Goal: Complete application form: Complete application form

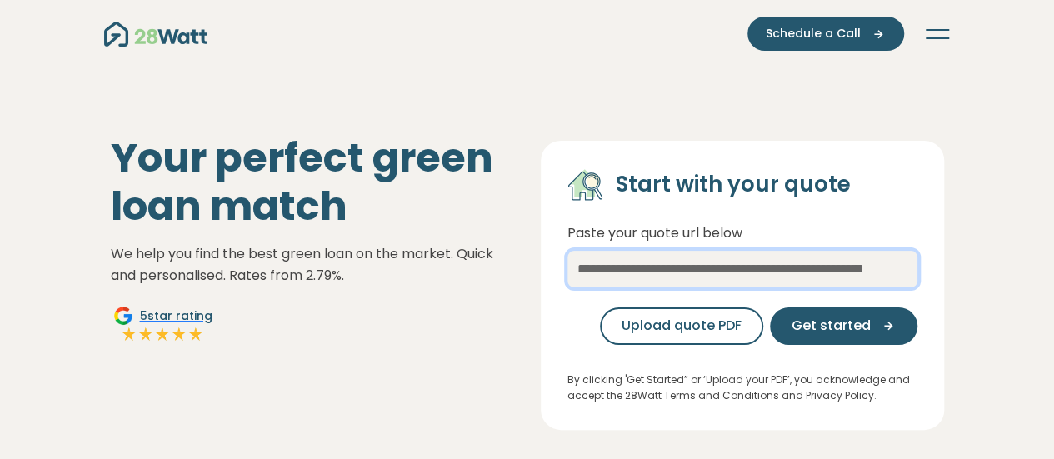
paste input "**********"
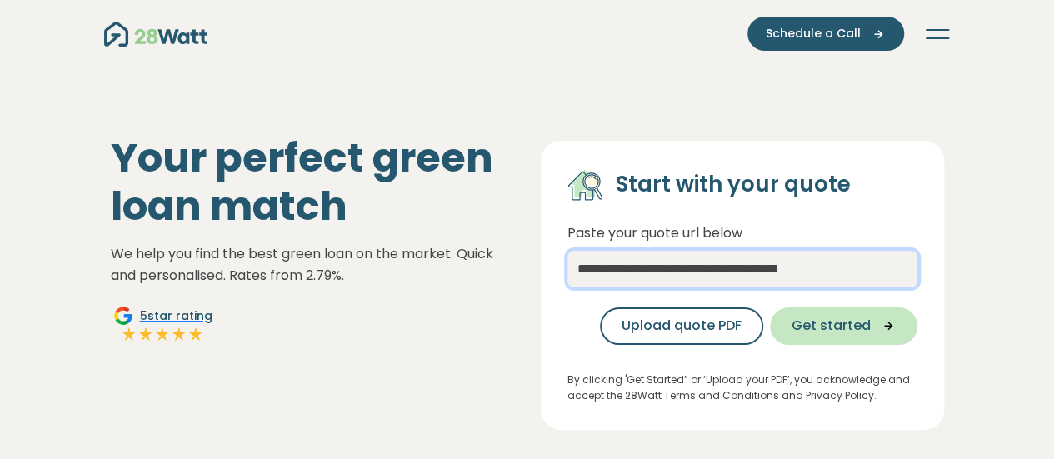
type input "**********"
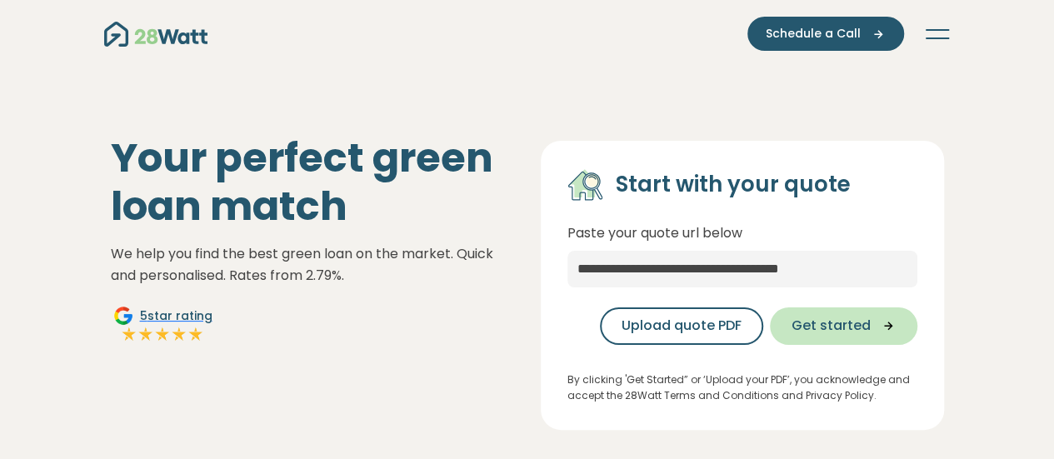
click at [863, 329] on span "Get started" at bounding box center [830, 326] width 79 height 20
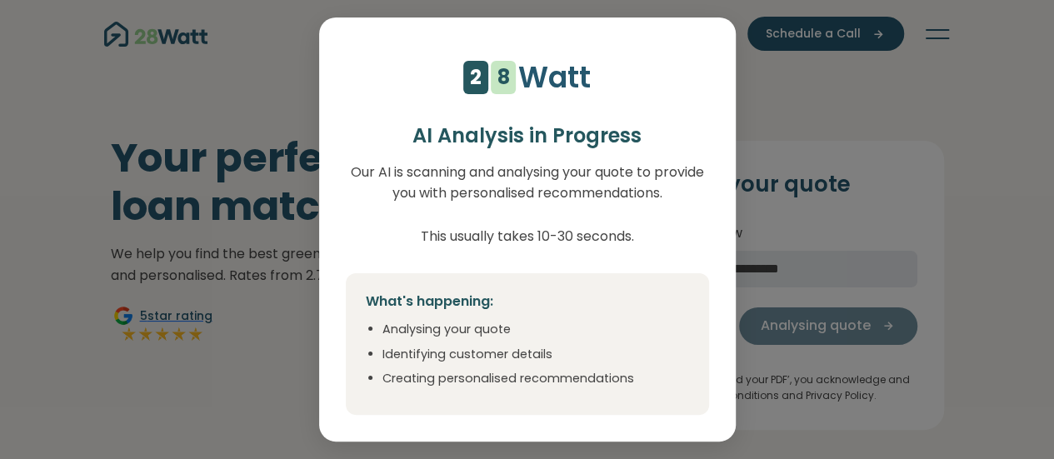
select select "***"
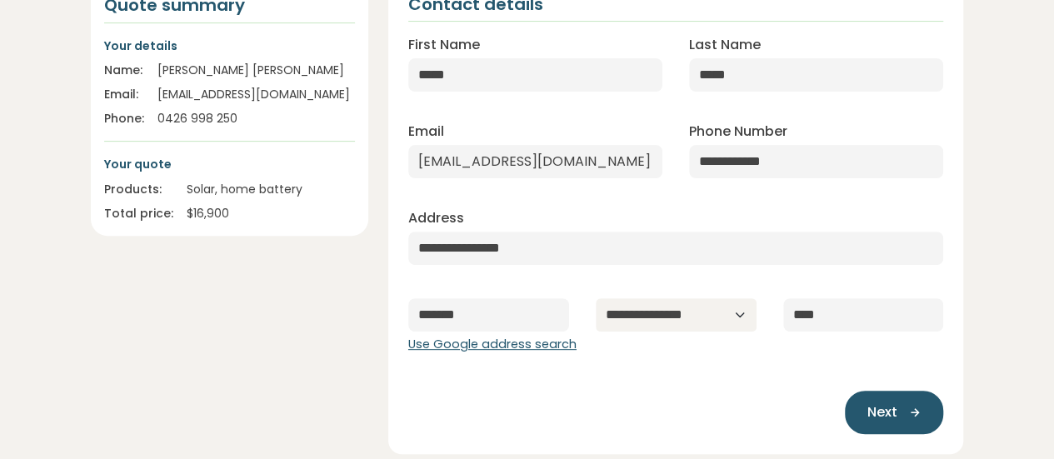
scroll to position [215, 0]
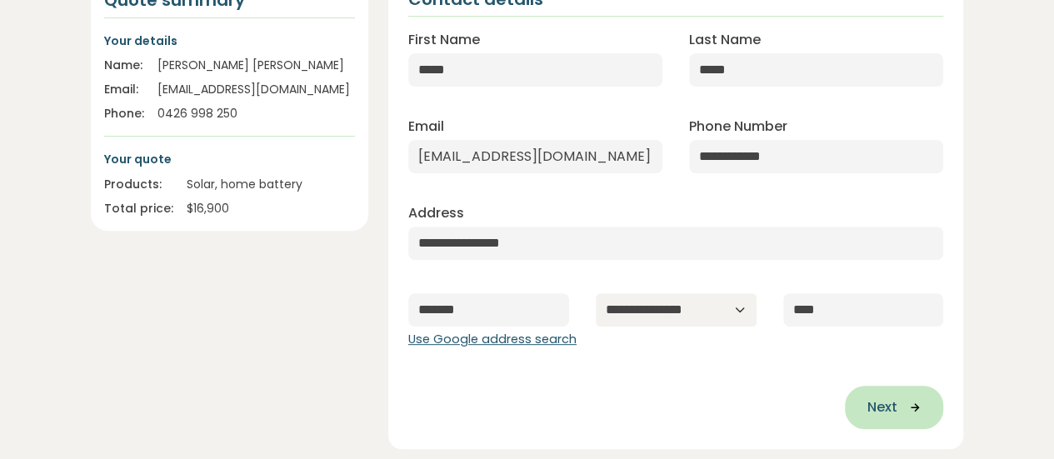
click at [900, 407] on icon "button" at bounding box center [908, 407] width 25 height 15
type input "**********"
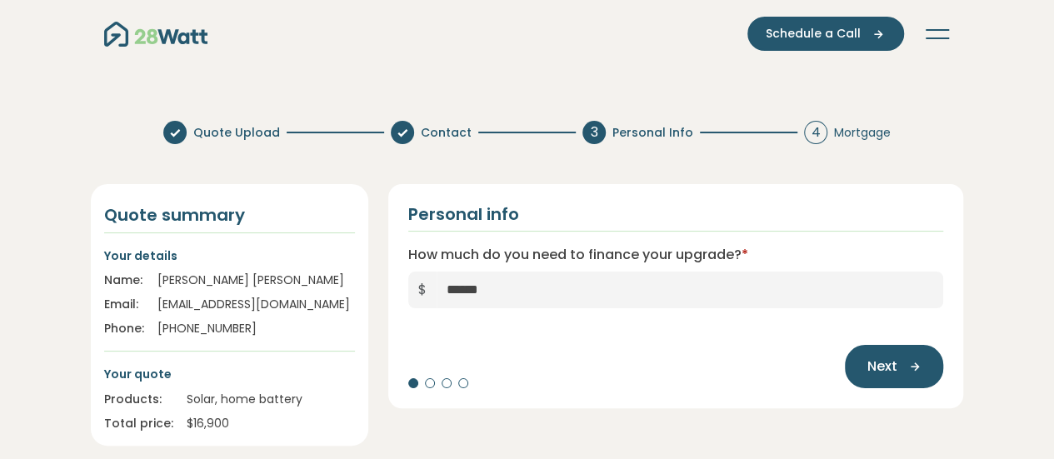
click at [429, 382] on div at bounding box center [430, 383] width 10 height 10
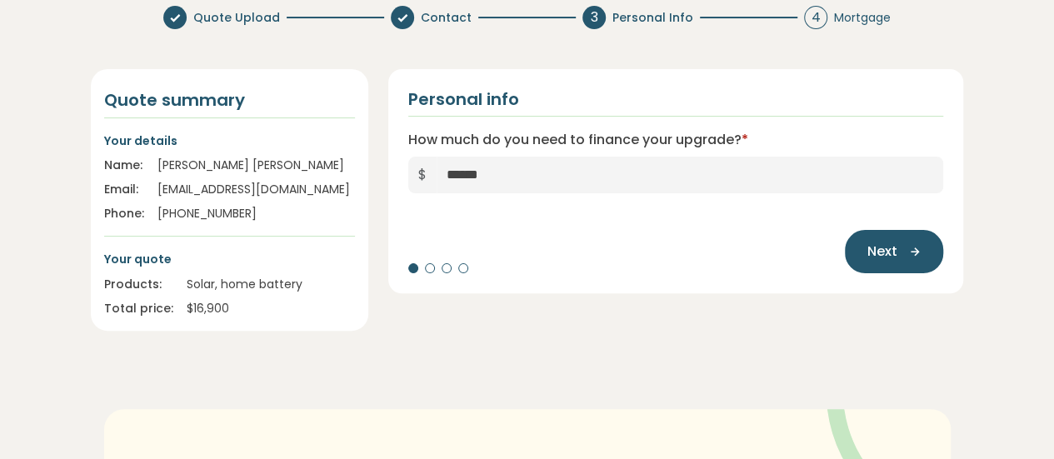
scroll to position [88, 0]
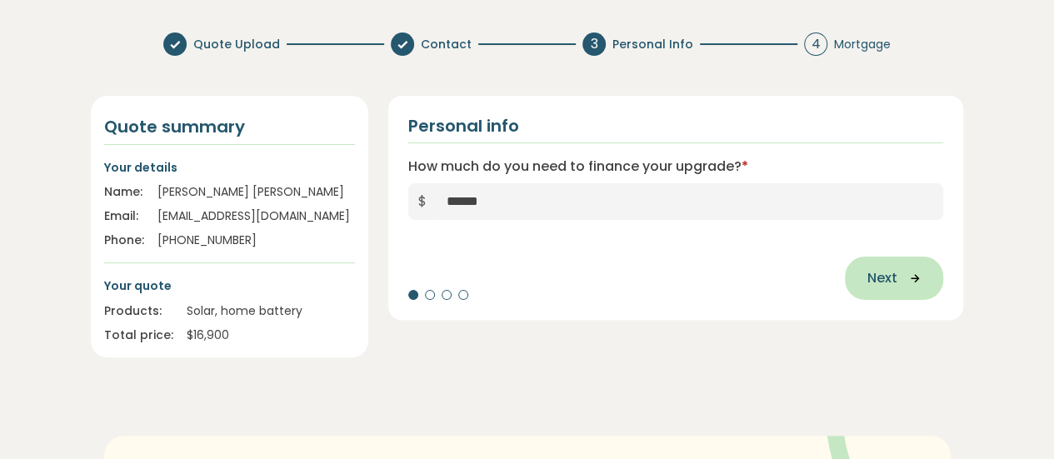
click at [889, 270] on span "Next" at bounding box center [881, 278] width 30 height 20
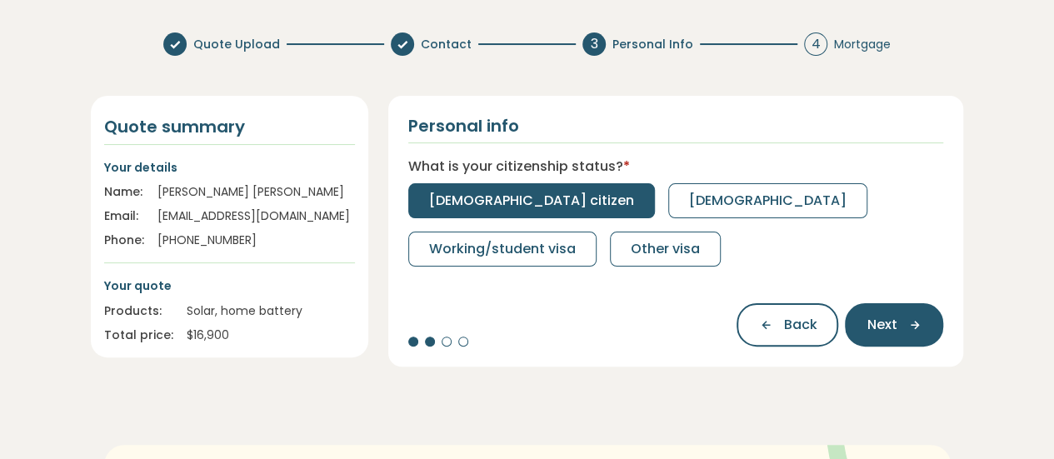
click at [482, 186] on button "[DEMOGRAPHIC_DATA] citizen" at bounding box center [531, 200] width 247 height 35
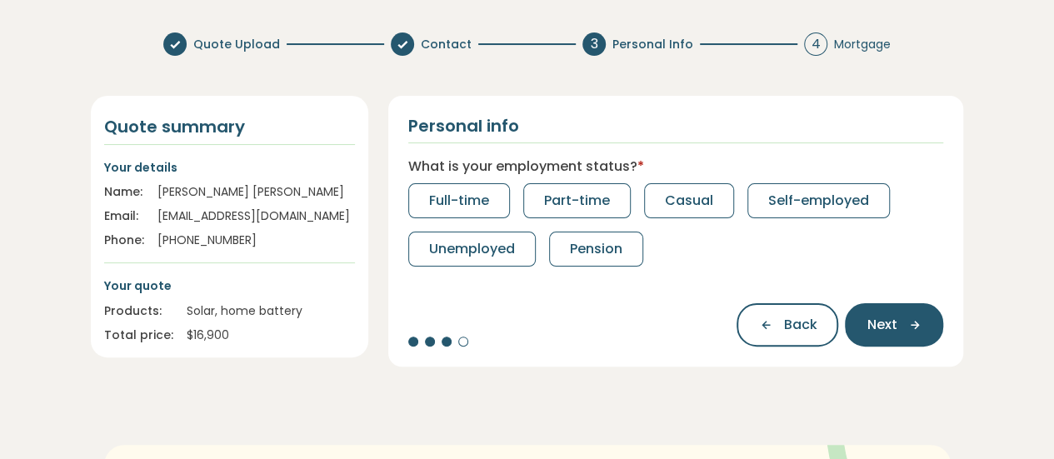
click at [482, 186] on button "Full-time" at bounding box center [459, 200] width 102 height 35
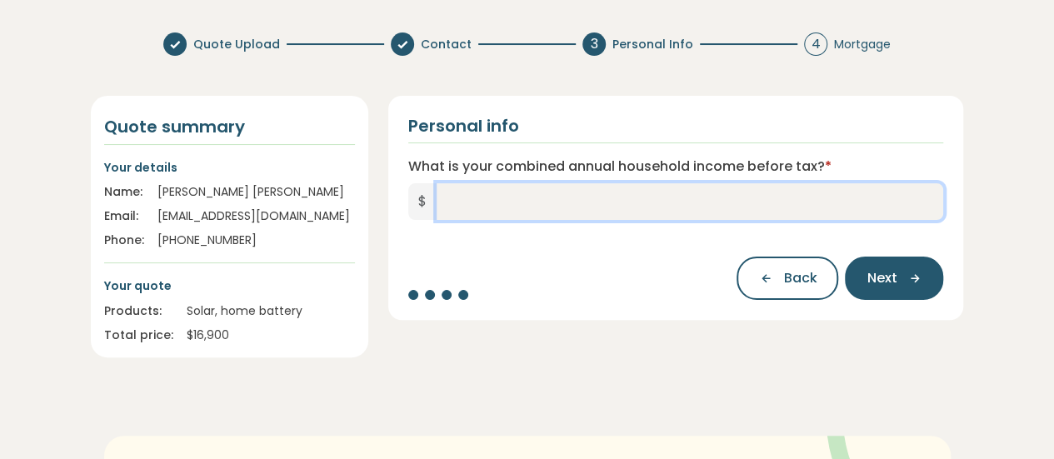
click at [469, 194] on input "What is your combined annual household income before tax? *" at bounding box center [690, 201] width 507 height 37
type input "******"
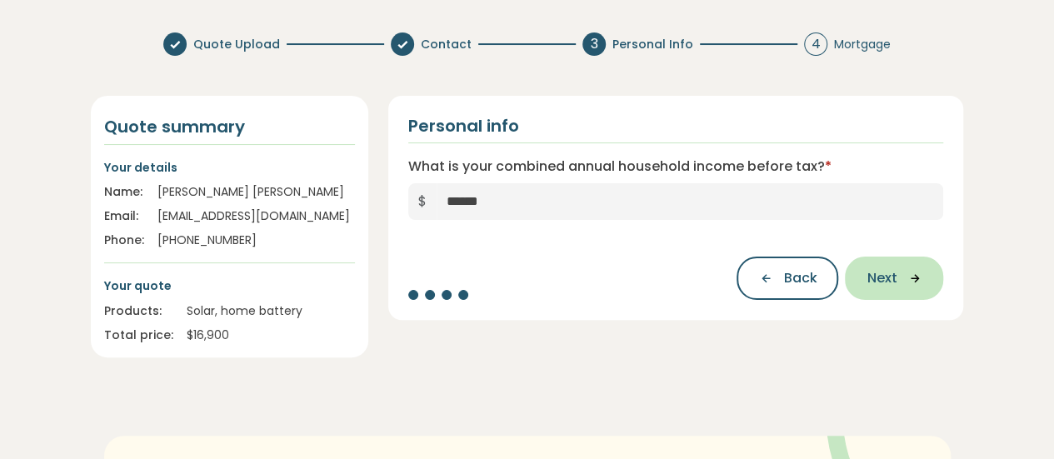
click at [906, 257] on button "Next" at bounding box center [894, 278] width 98 height 43
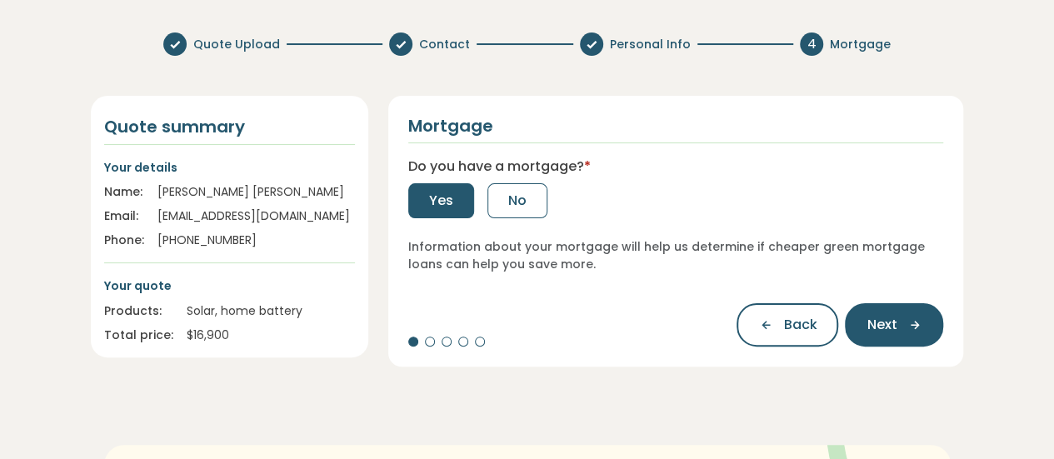
click at [453, 214] on button "Yes" at bounding box center [441, 200] width 66 height 35
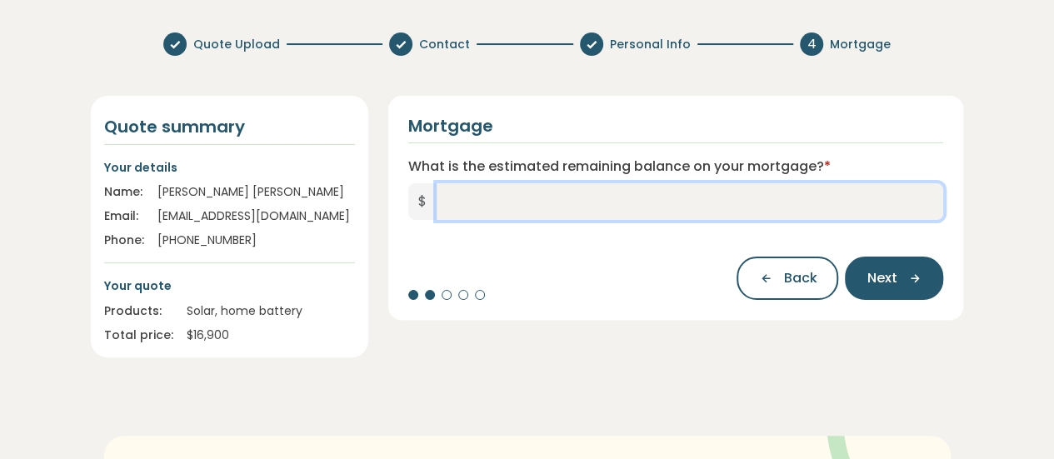
click at [455, 204] on input "What is the estimated remaining balance on your mortgage? *" at bounding box center [690, 201] width 507 height 37
type input "*******"
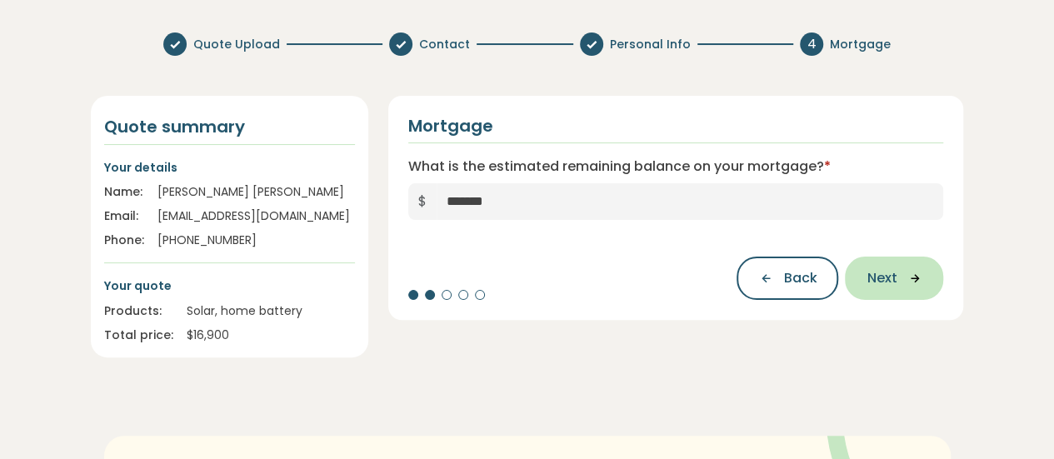
click at [911, 259] on button "Next" at bounding box center [894, 278] width 98 height 43
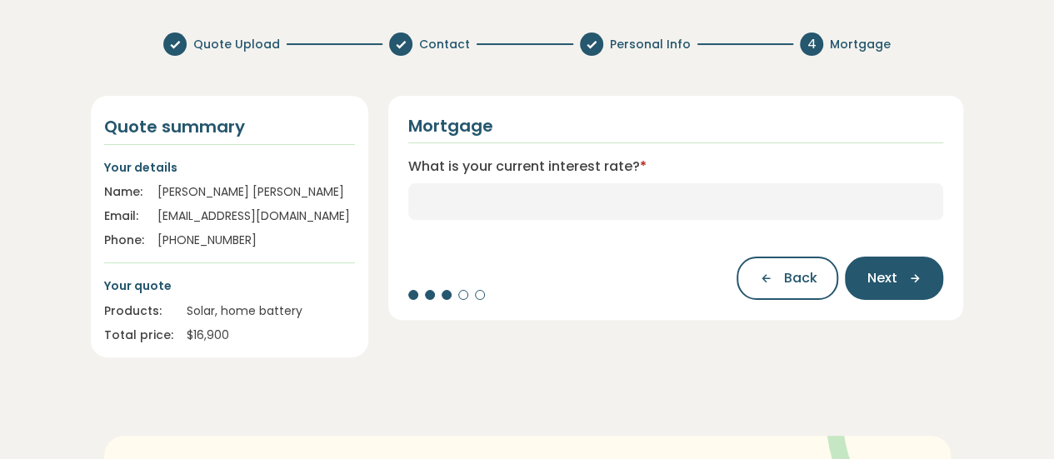
click at [512, 179] on div "What is your current interest rate? *" at bounding box center [676, 188] width 536 height 63
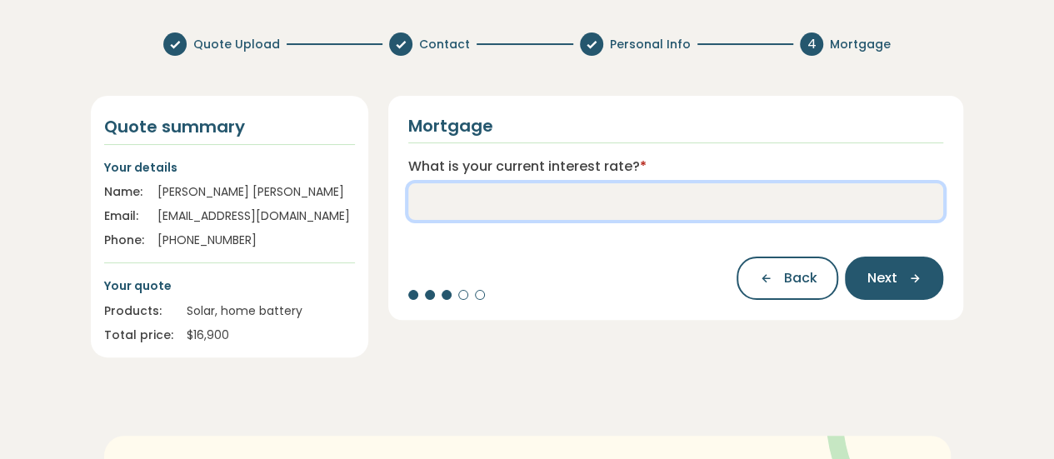
click at [477, 200] on input "What is your current interest rate? *" at bounding box center [676, 201] width 536 height 37
type input "****"
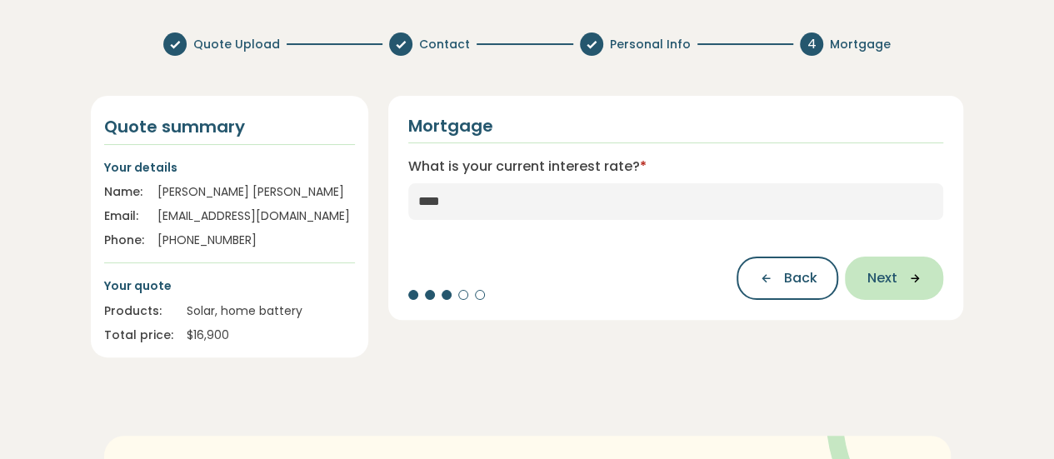
click at [897, 282] on icon "button" at bounding box center [908, 278] width 25 height 15
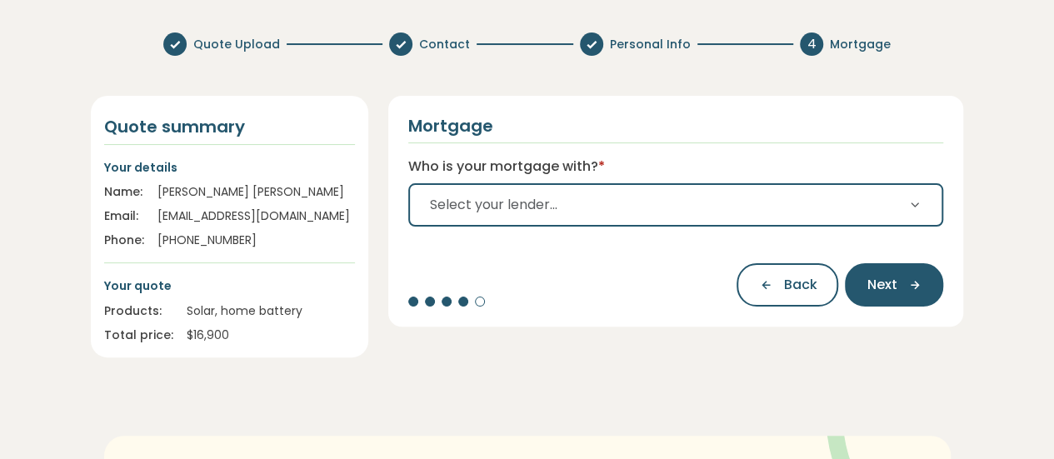
click at [908, 204] on icon "button" at bounding box center [914, 204] width 13 height 13
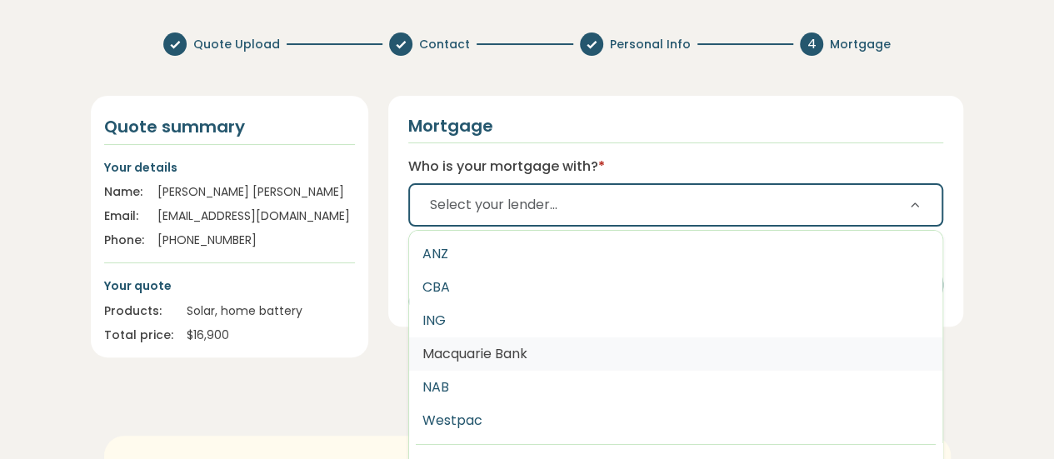
click at [643, 341] on button "Macquarie Bank" at bounding box center [676, 353] width 534 height 33
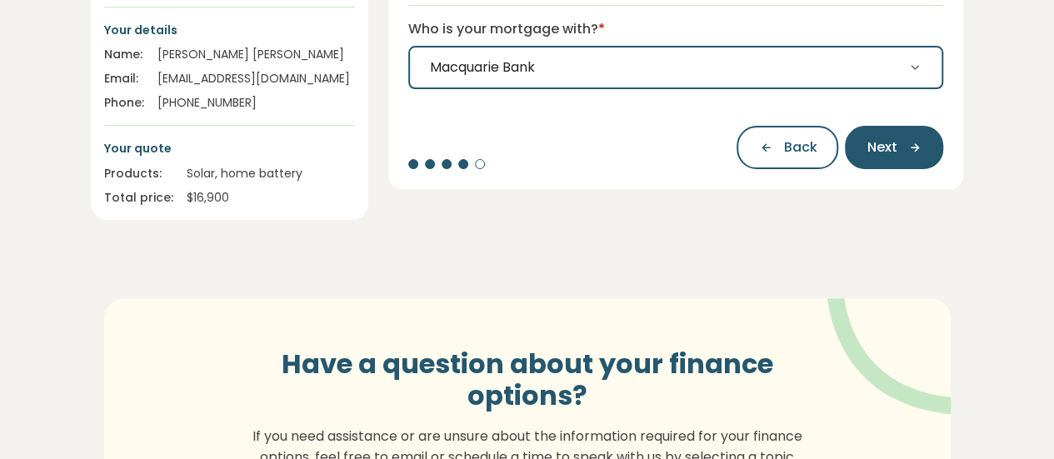
scroll to position [167, 0]
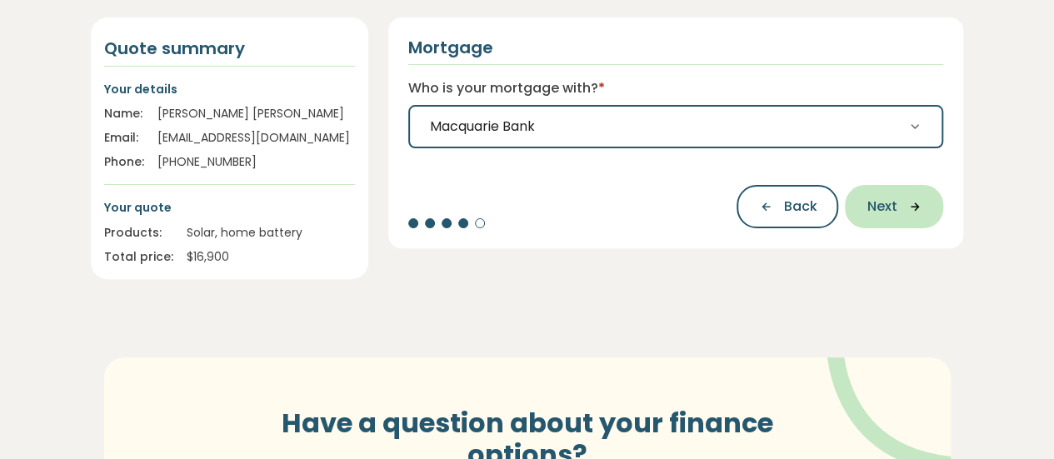
click at [886, 213] on span "Next" at bounding box center [881, 207] width 30 height 20
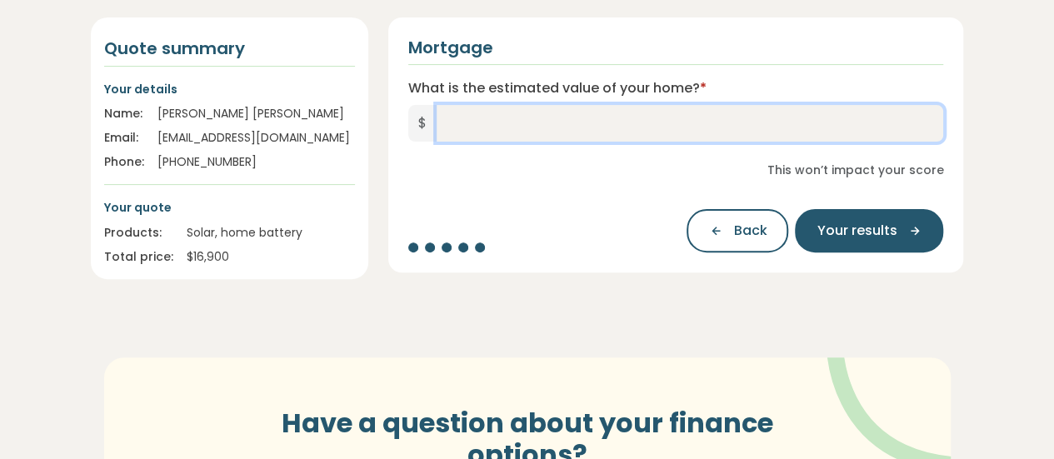
click at [527, 133] on input "What is the estimated value of your home? *" at bounding box center [690, 123] width 507 height 37
click at [527, 133] on input "*" at bounding box center [690, 123] width 507 height 37
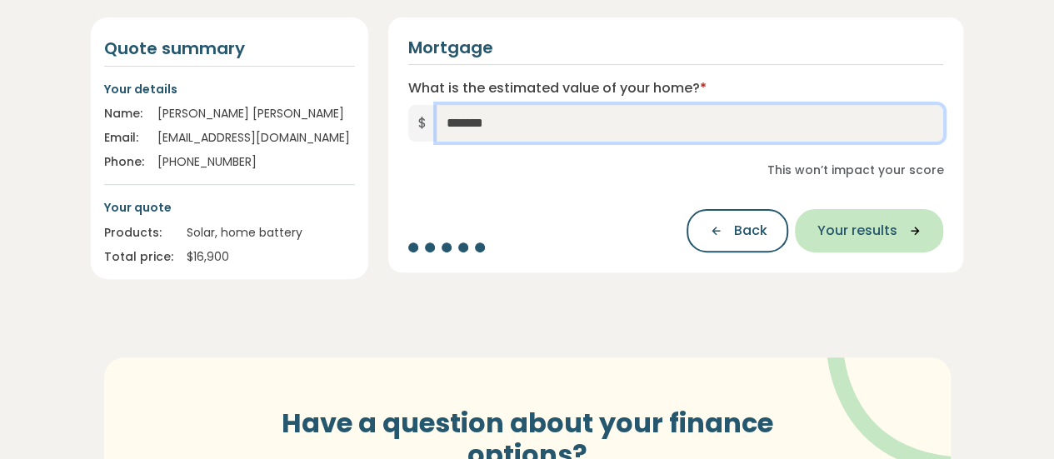
type input "*******"
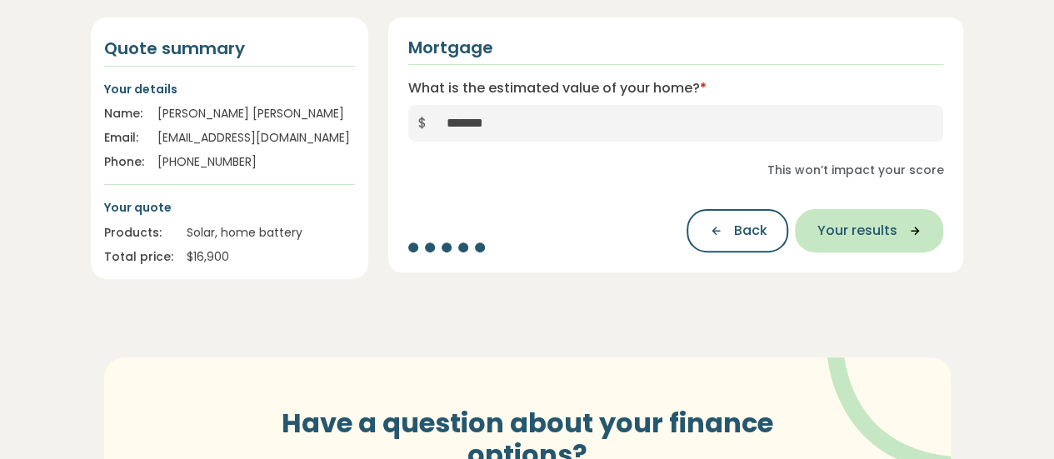
click at [857, 231] on span "Your results" at bounding box center [856, 231] width 80 height 20
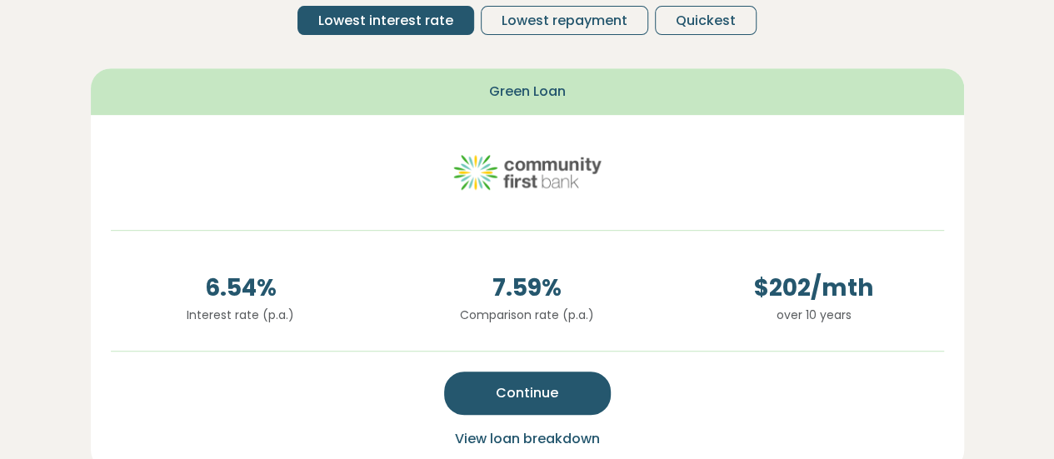
scroll to position [350, 0]
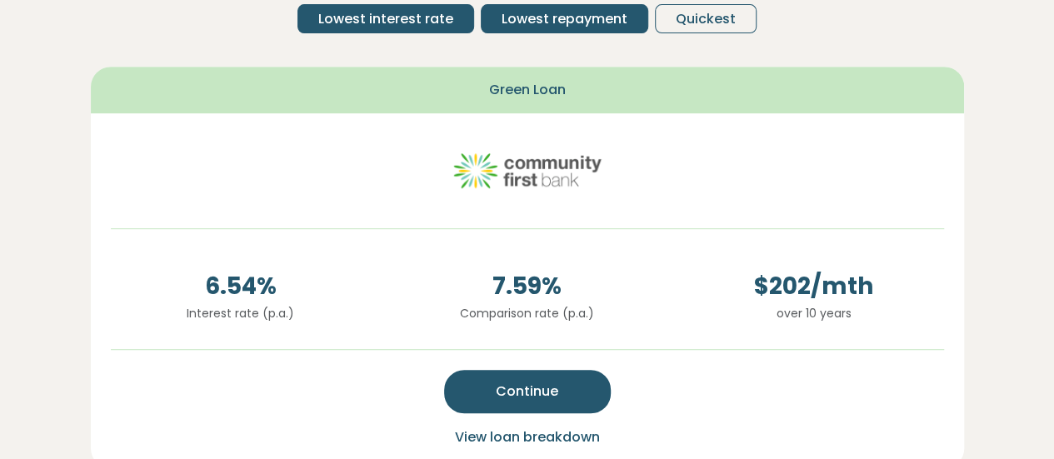
click at [547, 24] on span "Lowest repayment" at bounding box center [565, 19] width 126 height 20
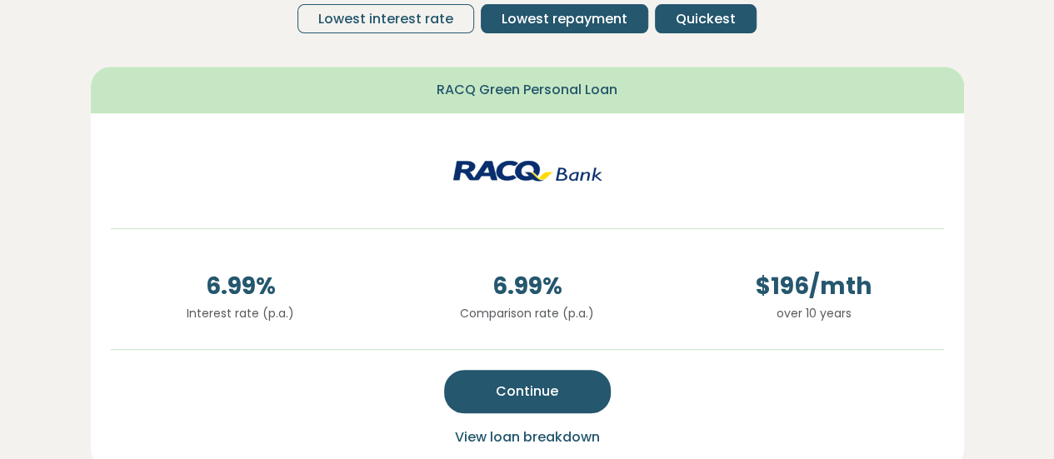
click at [702, 19] on span "Quickest" at bounding box center [706, 19] width 60 height 20
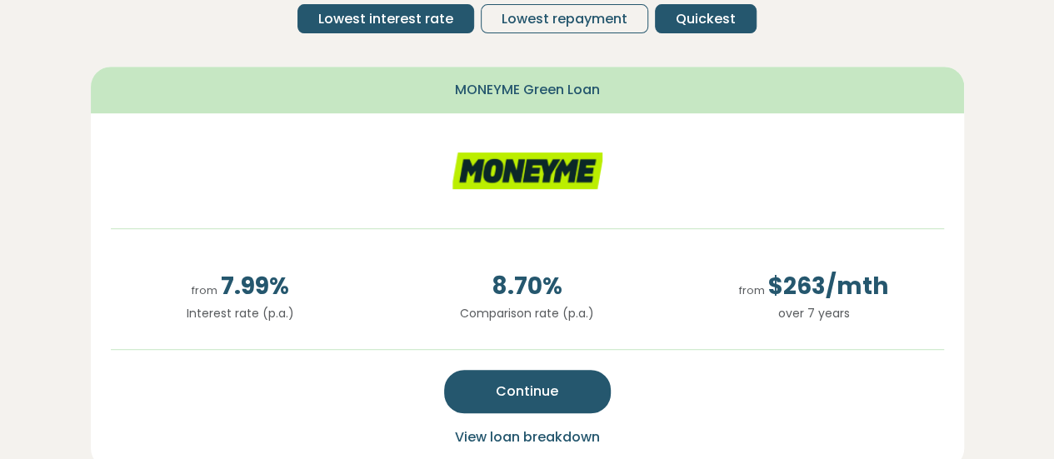
click at [405, 21] on span "Lowest interest rate" at bounding box center [385, 19] width 135 height 20
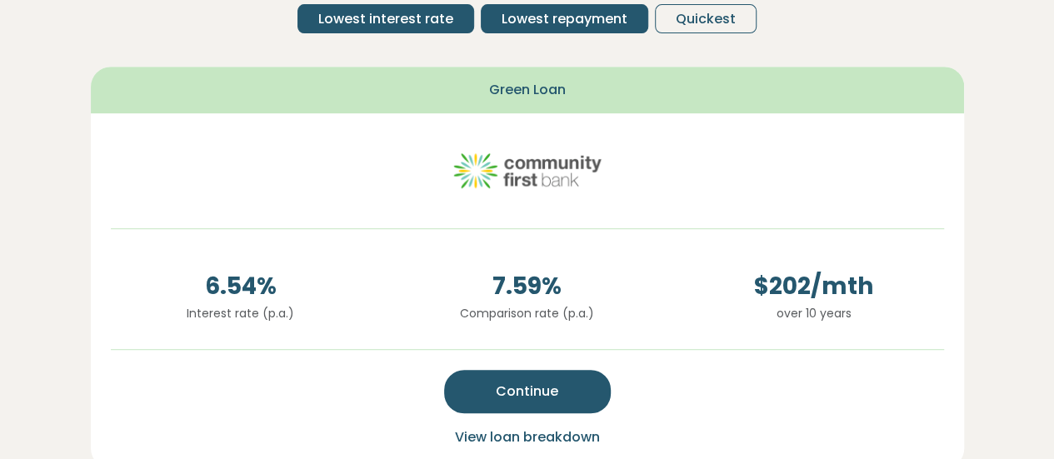
click at [529, 28] on button "Lowest repayment" at bounding box center [564, 18] width 167 height 29
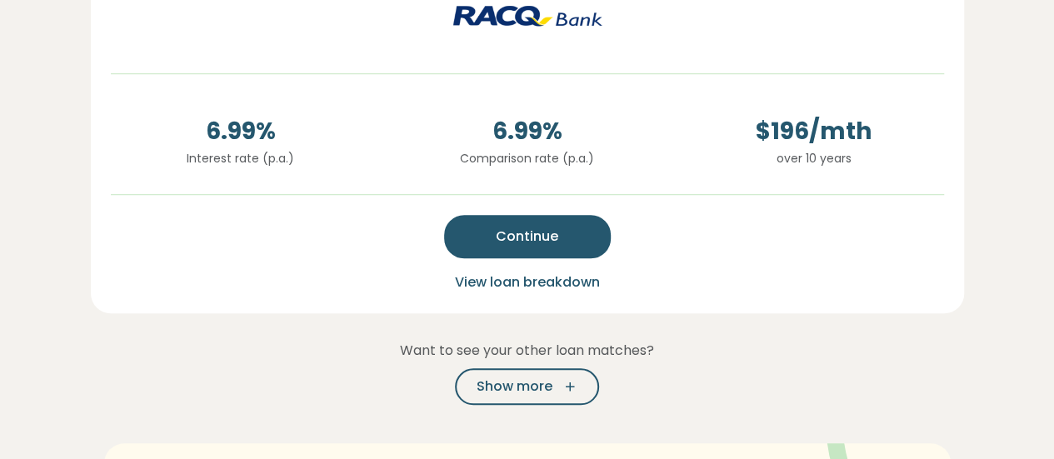
scroll to position [504, 0]
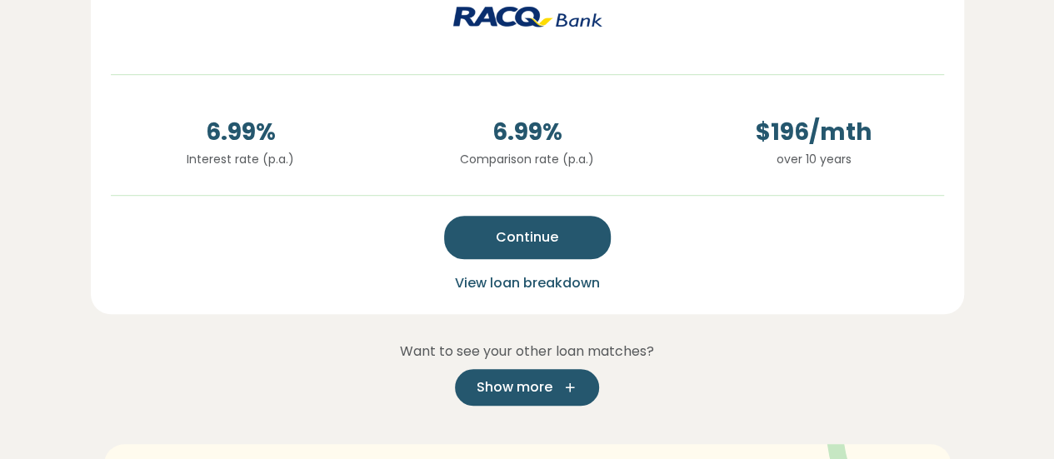
click at [488, 372] on button "Show more" at bounding box center [527, 387] width 144 height 37
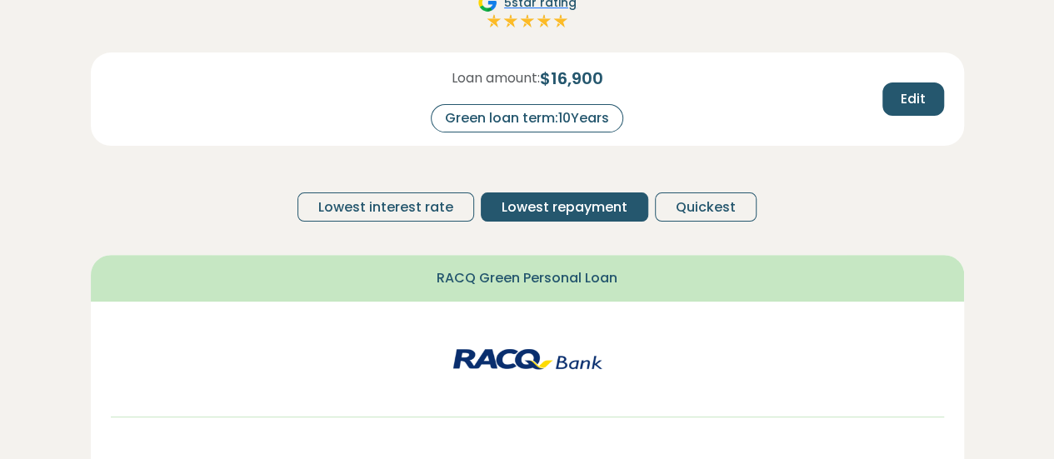
scroll to position [211, 0]
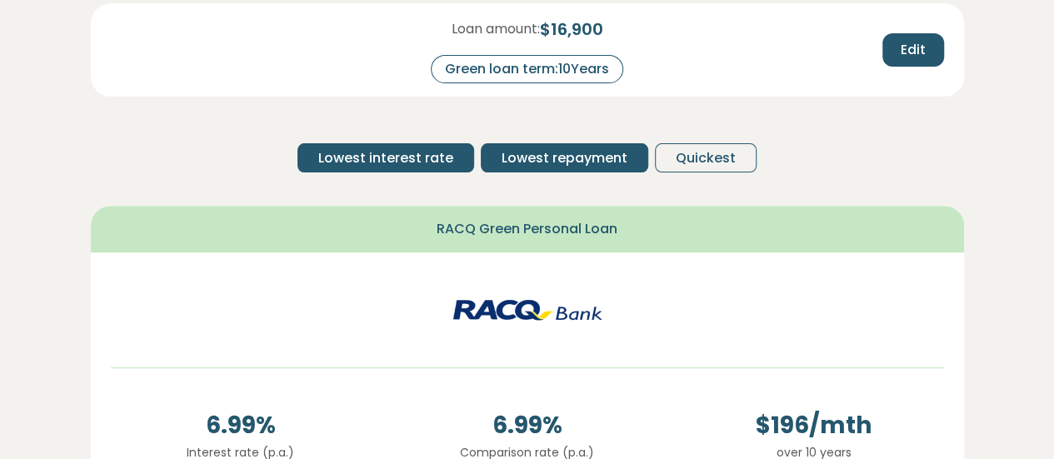
click at [363, 158] on span "Lowest interest rate" at bounding box center [385, 158] width 135 height 20
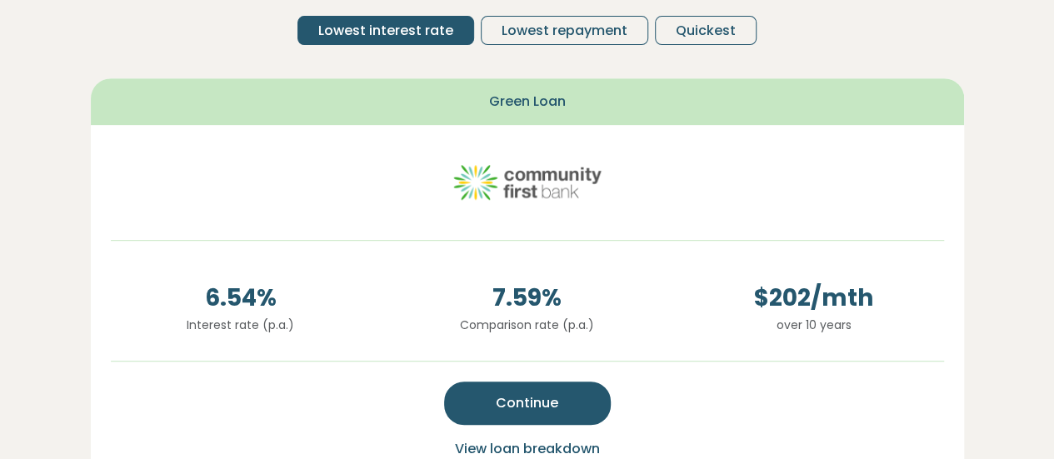
scroll to position [352, 0]
